Goal: Information Seeking & Learning: Learn about a topic

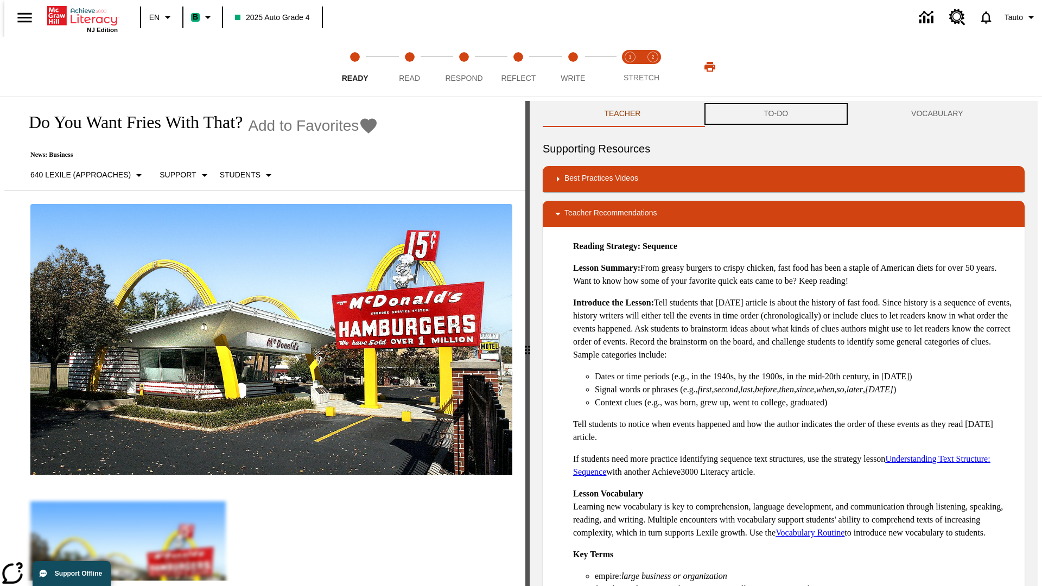
click at [776, 114] on button "TO-DO" at bounding box center [777, 114] width 148 height 26
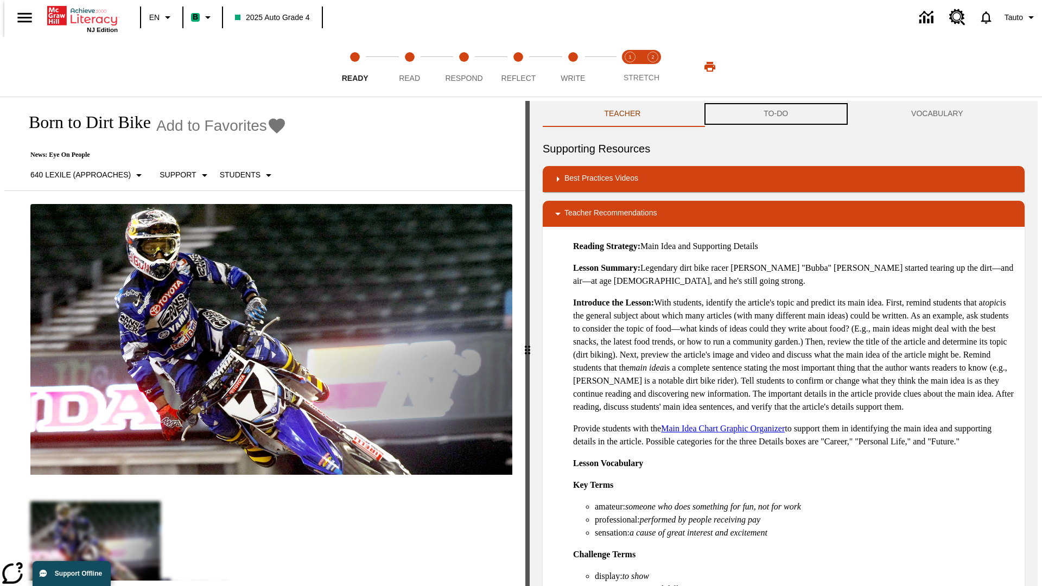
click at [776, 114] on button "TO-DO" at bounding box center [777, 114] width 148 height 26
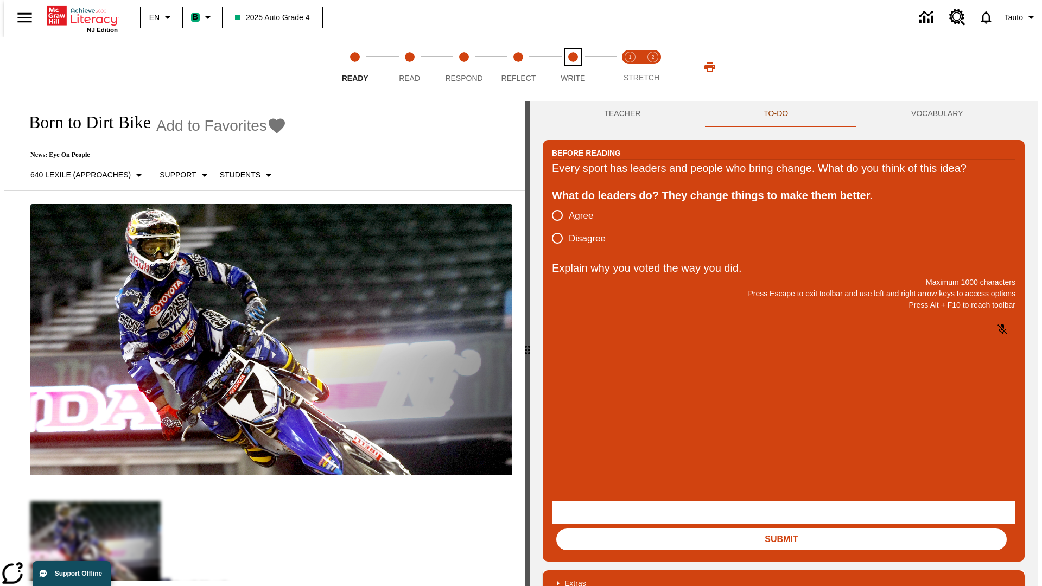
click at [573, 67] on span "Write" at bounding box center [573, 74] width 24 height 20
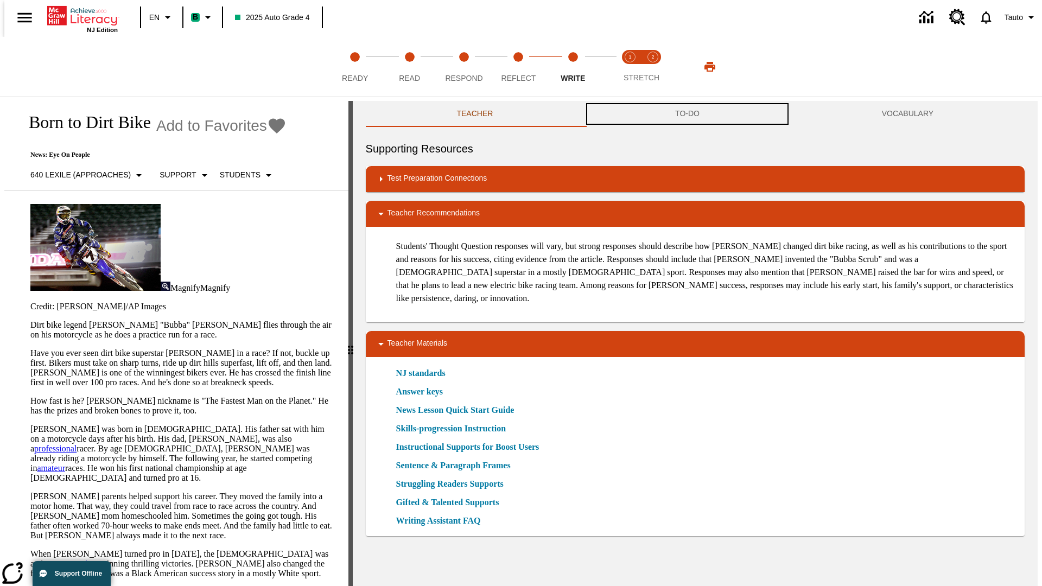
scroll to position [1, 0]
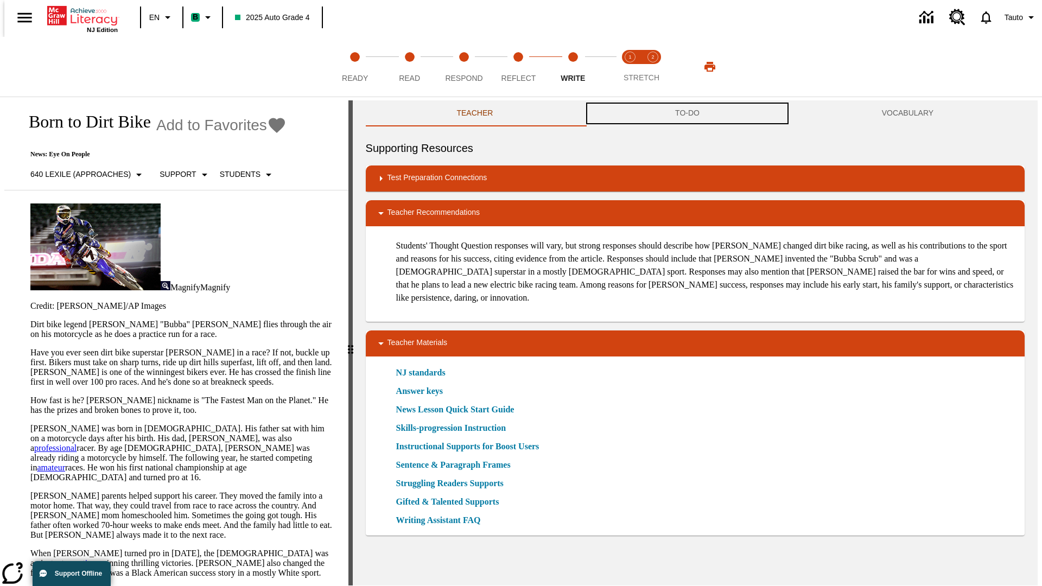
click at [688, 114] on button "TO-DO" at bounding box center [687, 113] width 207 height 26
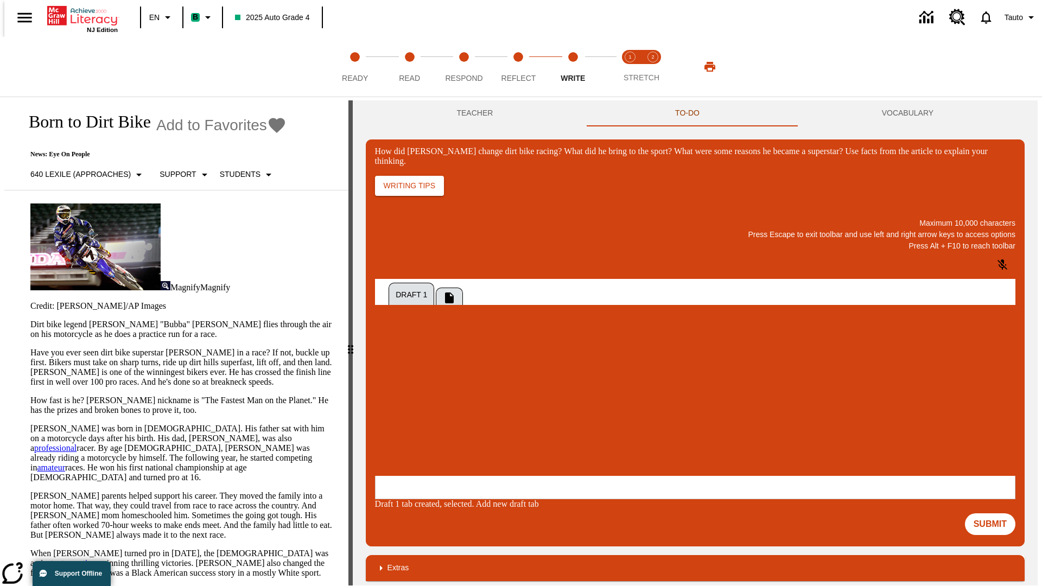
scroll to position [0, 0]
click at [533, 406] on p "One change [PERSON_NAME] brought to dirt bike racing was…" at bounding box center [456, 410] width 154 height 20
click at [397, 362] on span "Copy" at bounding box center [388, 366] width 18 height 8
